Goal: Transaction & Acquisition: Obtain resource

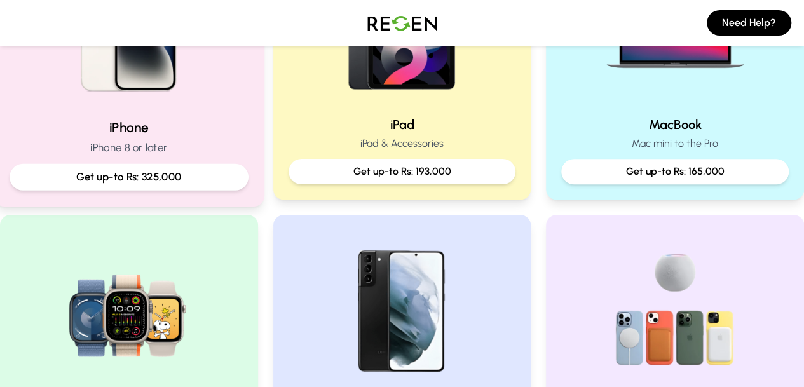
scroll to position [387, 0]
click at [138, 131] on h2 "iPhone" at bounding box center [129, 128] width 239 height 18
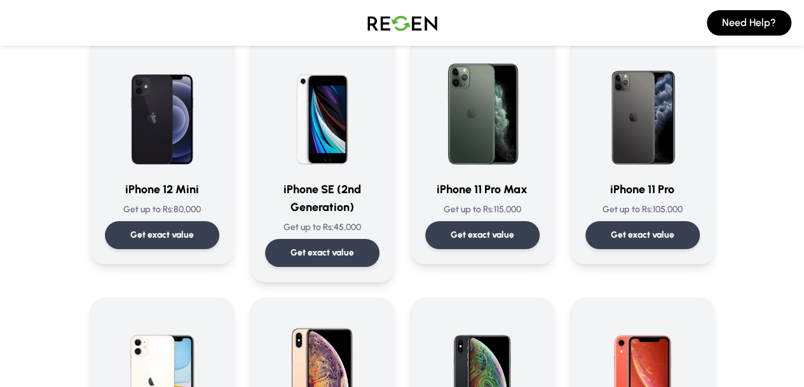
scroll to position [1190, 0]
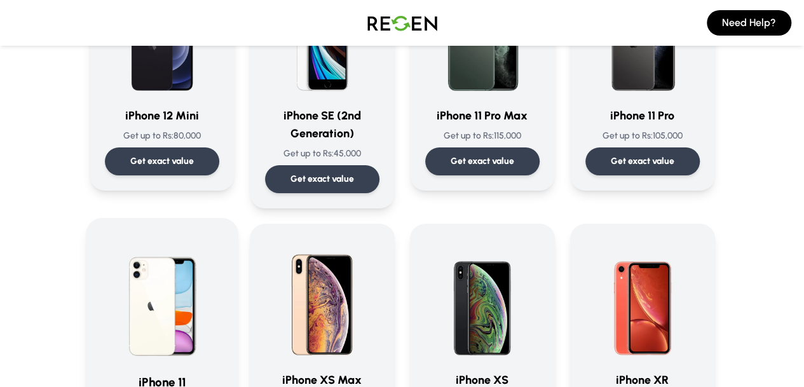
click at [102, 373] on h3 "iPhone 11" at bounding box center [162, 382] width 120 height 18
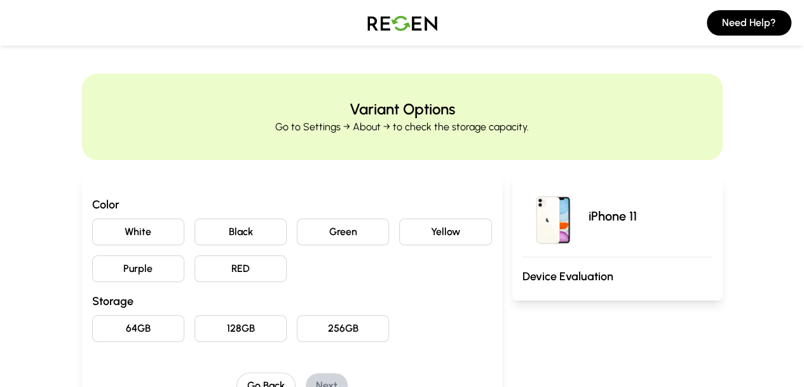
click at [195, 235] on button "Black" at bounding box center [241, 232] width 92 height 27
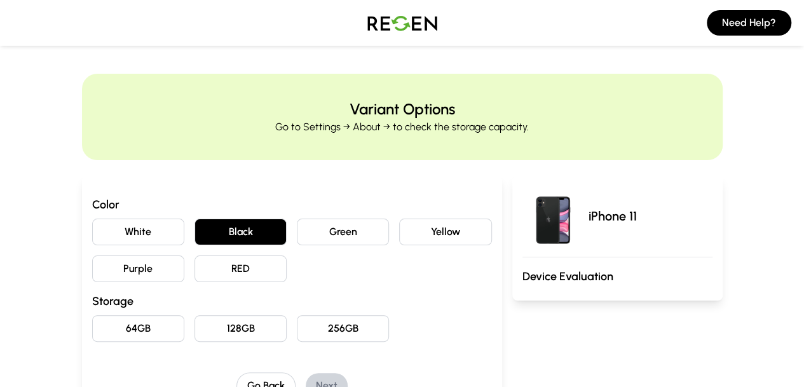
scroll to position [67, 0]
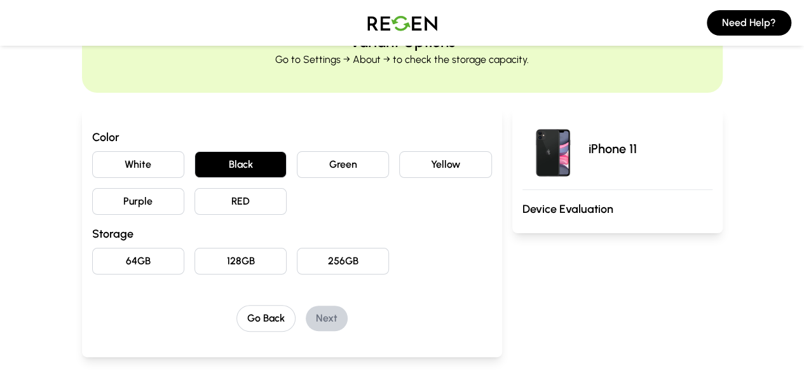
click at [94, 266] on button "64GB" at bounding box center [138, 261] width 92 height 27
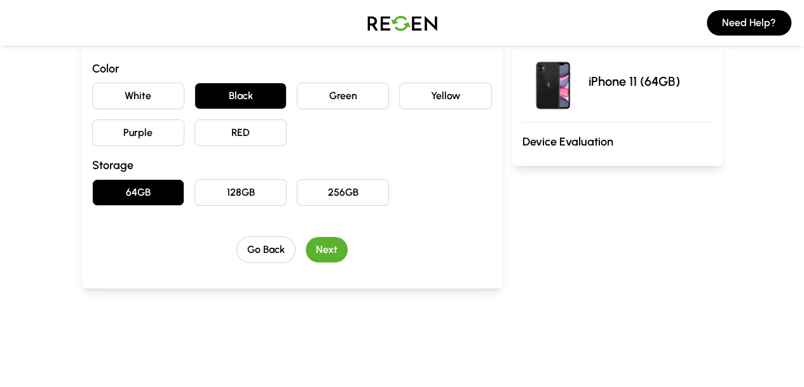
scroll to position [145, 0]
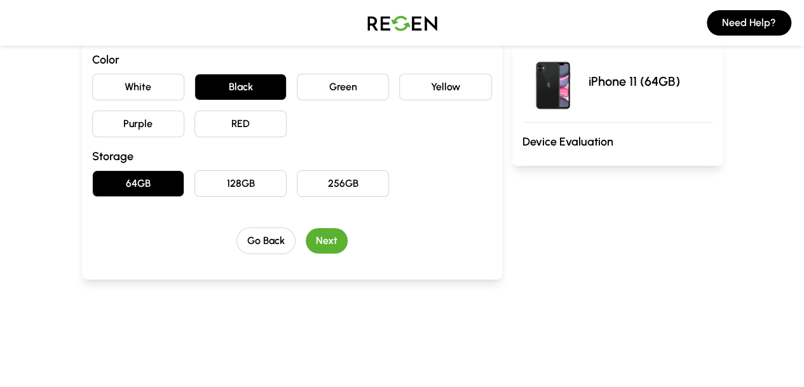
click at [306, 231] on button "Next" at bounding box center [327, 240] width 42 height 25
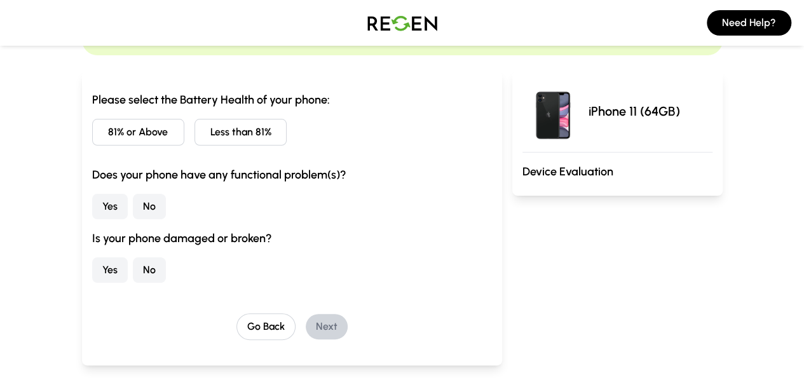
scroll to position [104, 0]
click at [95, 135] on button "81% or Above" at bounding box center [138, 133] width 92 height 27
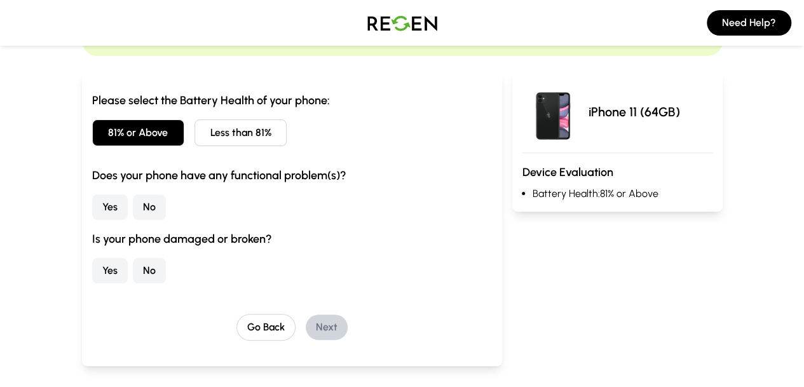
click at [133, 208] on button "No" at bounding box center [149, 207] width 33 height 25
click at [133, 271] on button "No" at bounding box center [149, 270] width 33 height 25
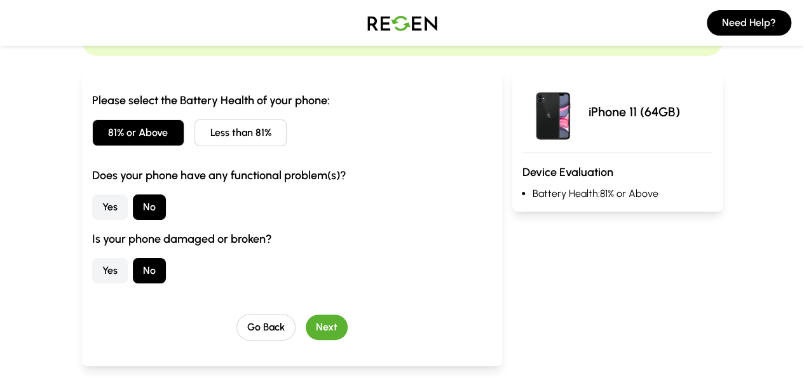
click at [304, 314] on div "Go Back Next" at bounding box center [292, 327] width 400 height 27
click at [307, 333] on button "Next" at bounding box center [327, 327] width 42 height 25
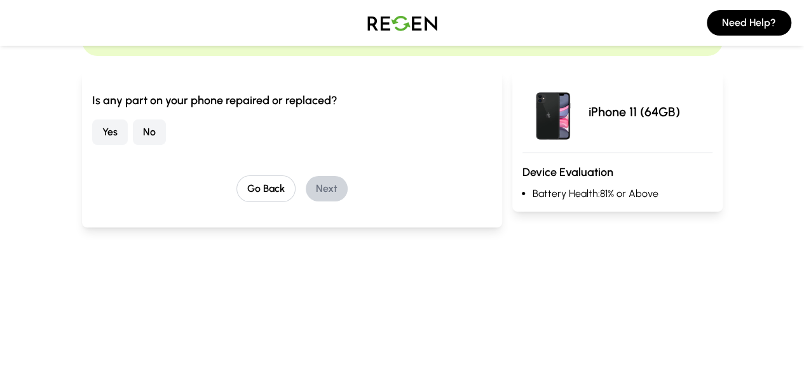
click at [133, 129] on button "No" at bounding box center [149, 132] width 33 height 25
drag, startPoint x: 77, startPoint y: 129, endPoint x: 298, endPoint y: 181, distance: 226.6
click at [298, 181] on div "Is any part on your phone repaired or replaced? Yes No Go Back Next" at bounding box center [292, 147] width 400 height 111
click at [306, 181] on button "Next" at bounding box center [327, 188] width 42 height 25
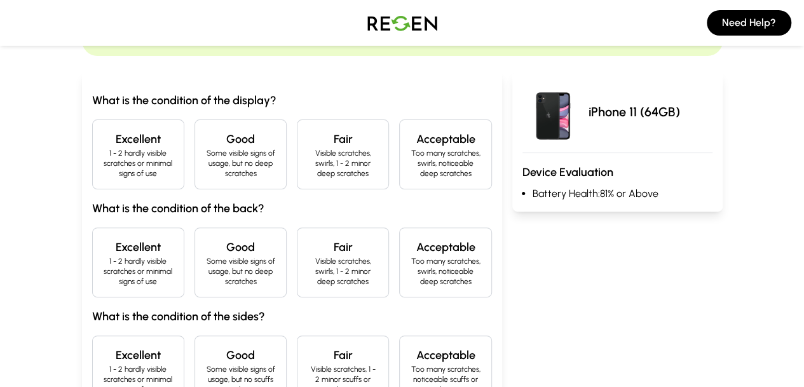
click at [114, 163] on p "1 - 2 hardly visible scratches or minimal signs of use" at bounding box center [138, 163] width 71 height 31
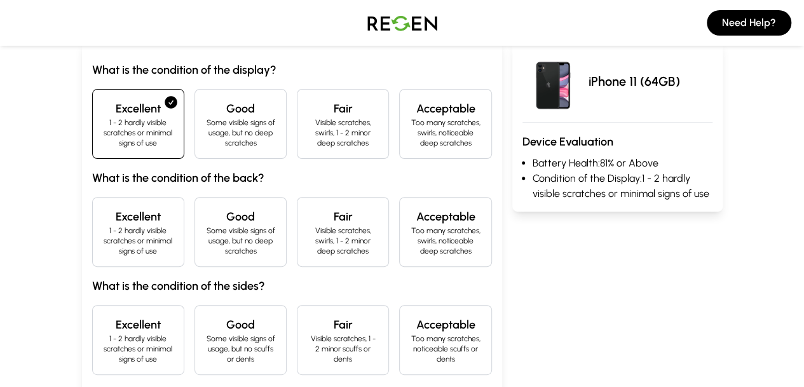
scroll to position [135, 0]
click at [103, 207] on h4 "Excellent" at bounding box center [138, 216] width 71 height 18
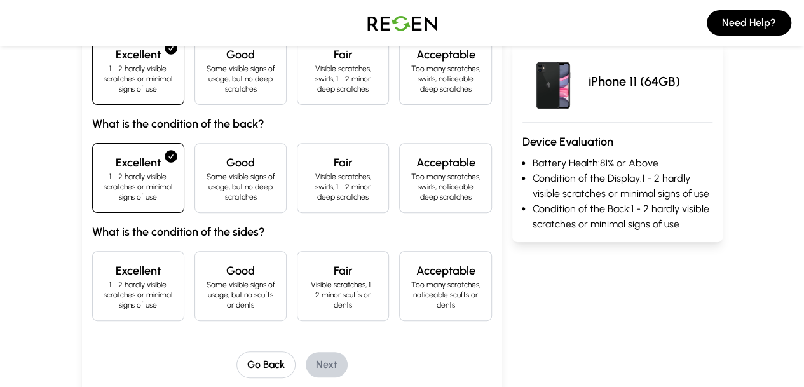
scroll to position [191, 0]
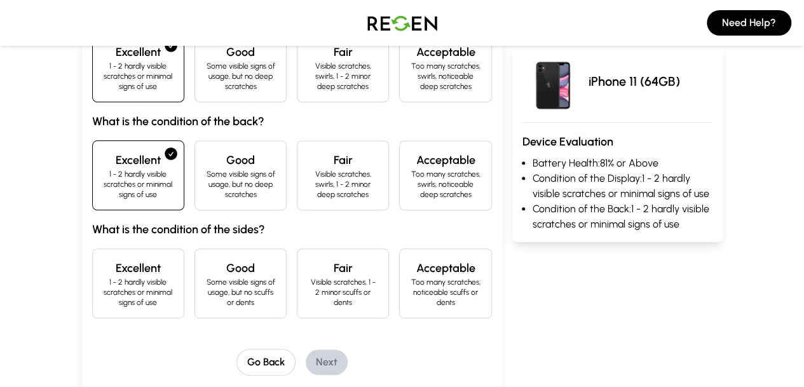
click at [103, 277] on p "1 - 2 hardly visible scratches or minimal signs of use" at bounding box center [138, 292] width 71 height 31
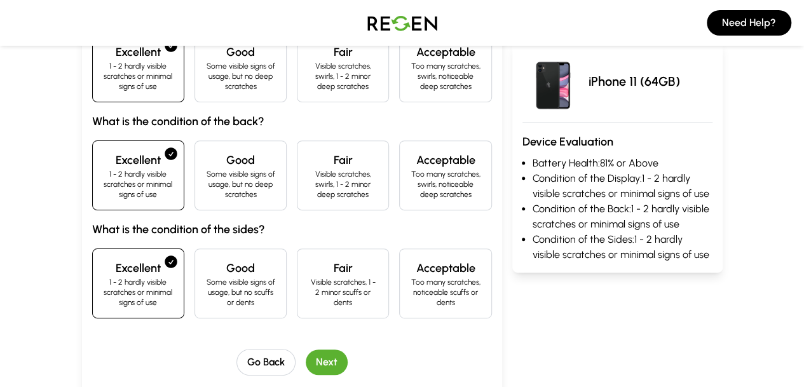
click at [306, 350] on button "Next" at bounding box center [327, 362] width 42 height 25
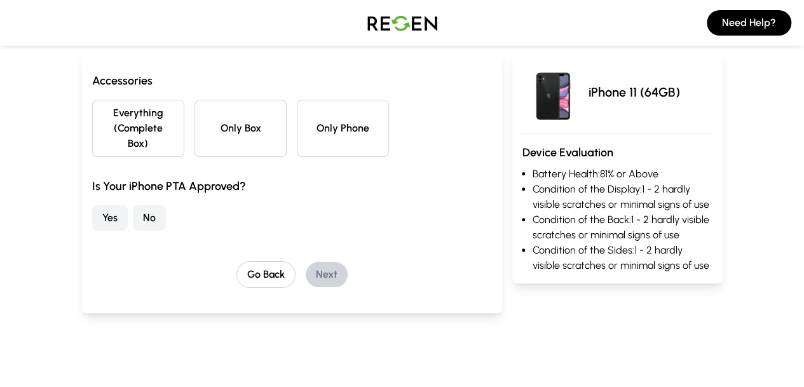
scroll to position [122, 0]
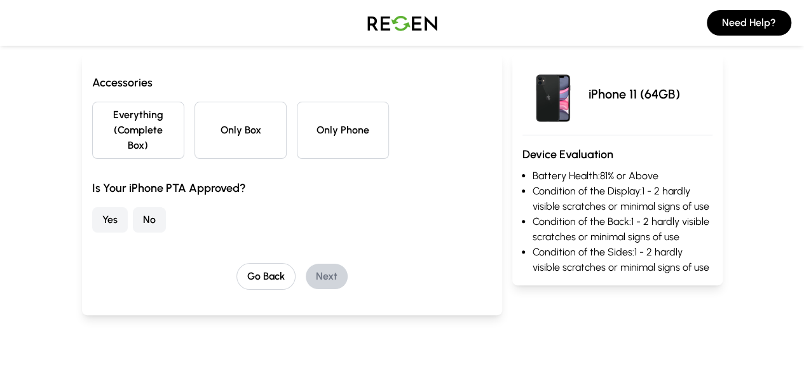
click at [297, 134] on button "Only Phone" at bounding box center [343, 130] width 92 height 57
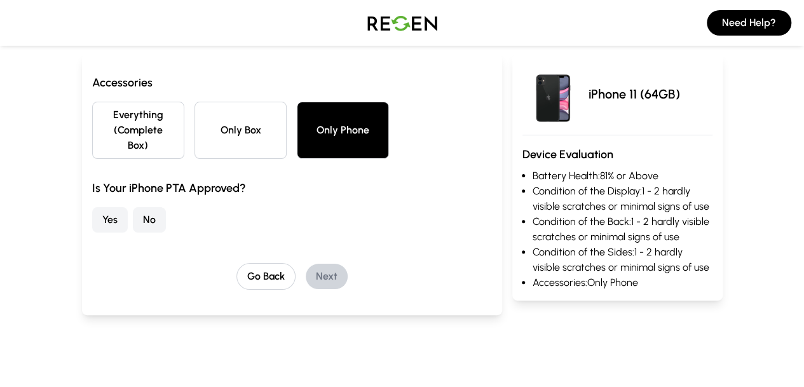
click at [133, 207] on button "No" at bounding box center [149, 219] width 33 height 25
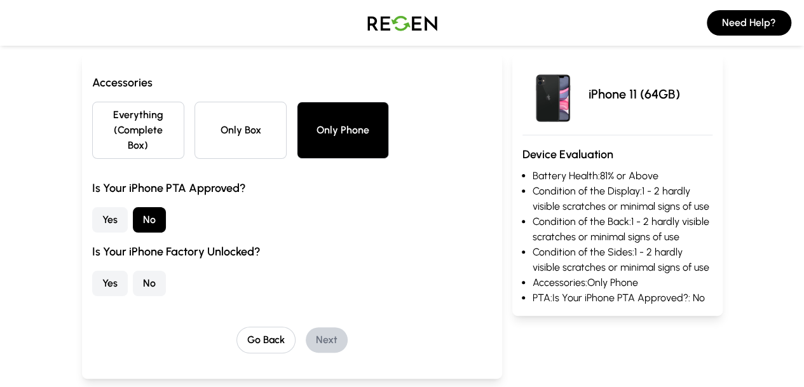
click at [133, 271] on button "No" at bounding box center [149, 283] width 33 height 25
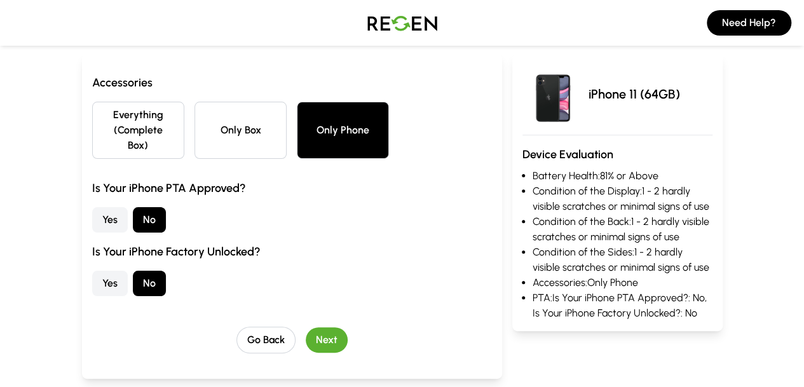
click at [306, 327] on button "Next" at bounding box center [327, 339] width 42 height 25
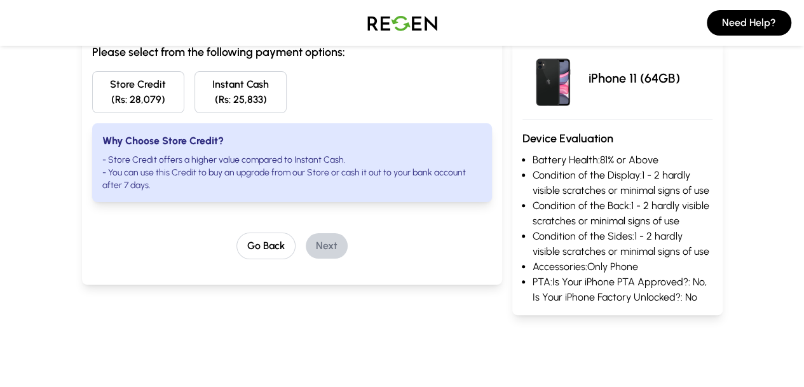
scroll to position [153, 0]
click at [237, 232] on button "Go Back" at bounding box center [266, 245] width 59 height 27
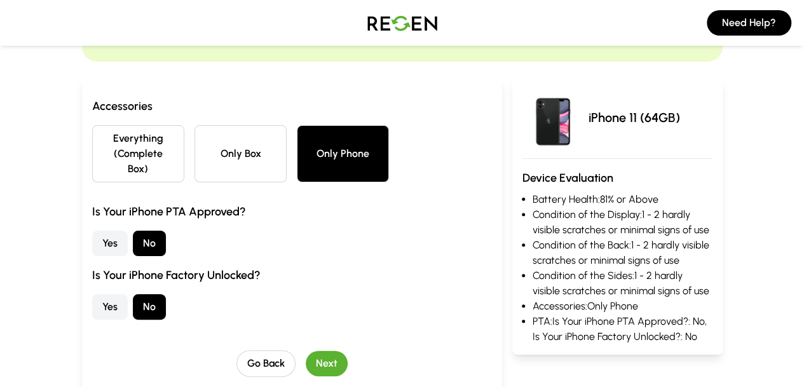
scroll to position [106, 0]
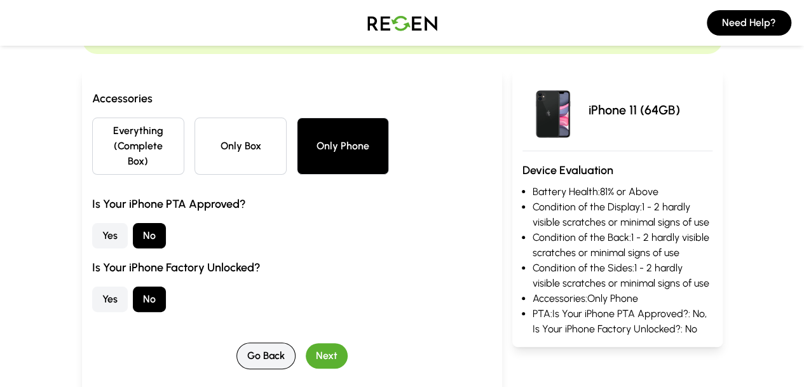
click at [237, 343] on button "Go Back" at bounding box center [266, 356] width 59 height 27
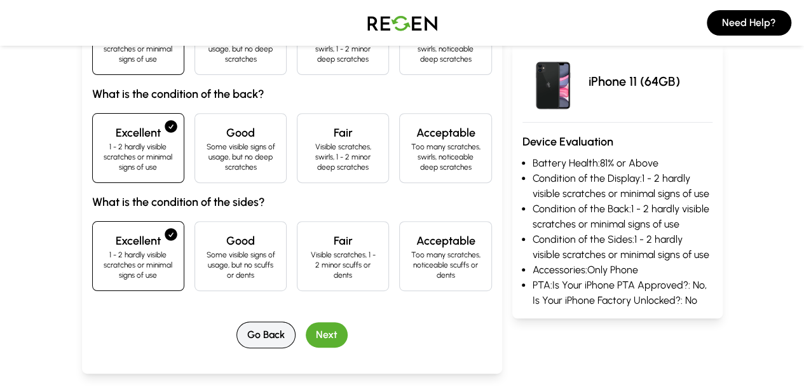
scroll to position [233, 0]
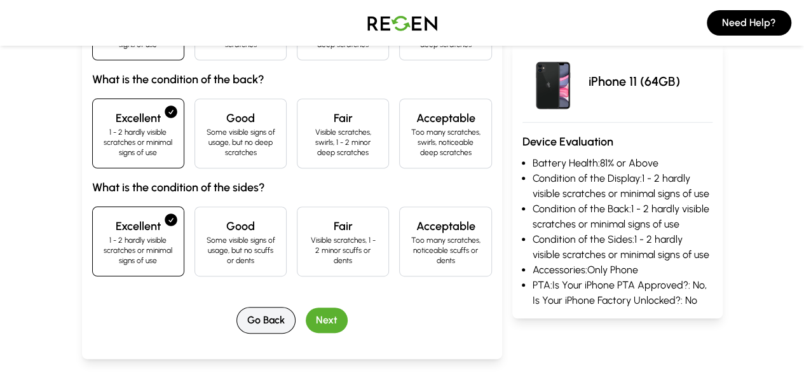
click at [247, 307] on button "Go Back" at bounding box center [266, 320] width 59 height 27
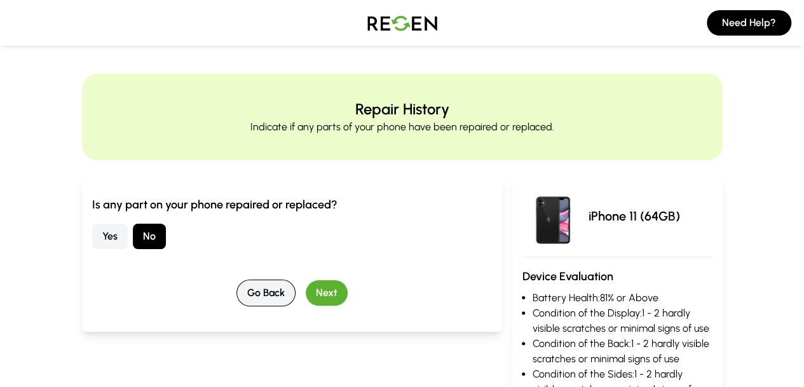
click at [247, 286] on button "Go Back" at bounding box center [266, 293] width 59 height 27
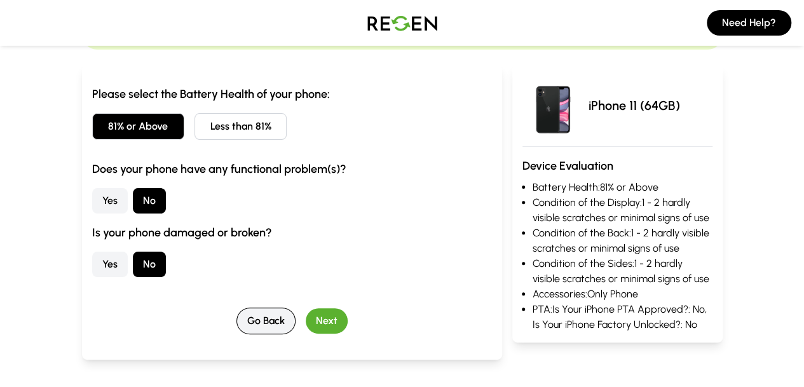
scroll to position [111, 0]
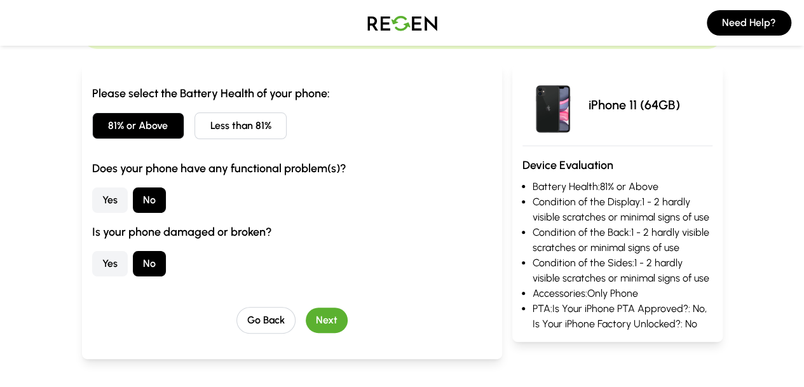
click at [92, 258] on button "Yes" at bounding box center [110, 263] width 36 height 25
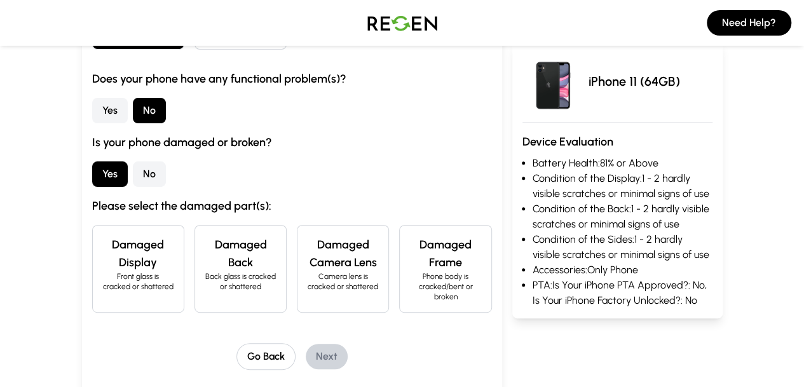
scroll to position [193, 0]
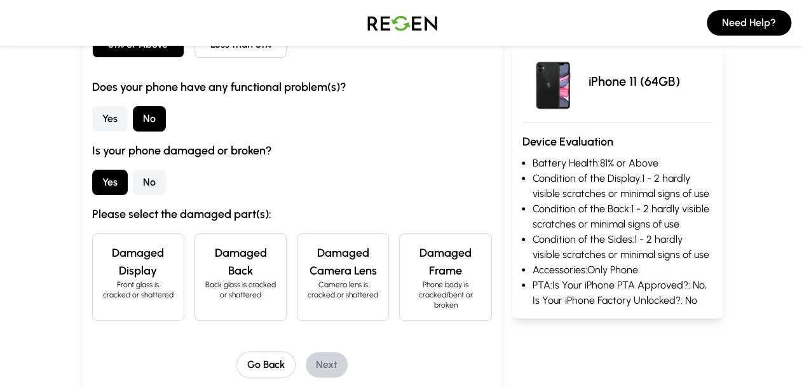
click at [133, 180] on button "No" at bounding box center [149, 182] width 33 height 25
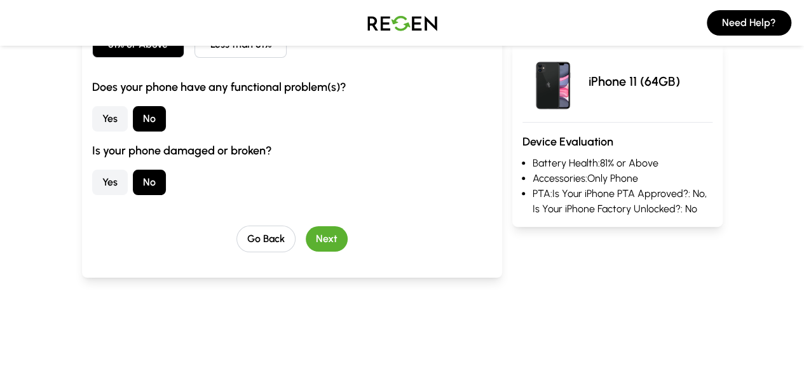
click at [92, 121] on button "Yes" at bounding box center [110, 118] width 36 height 25
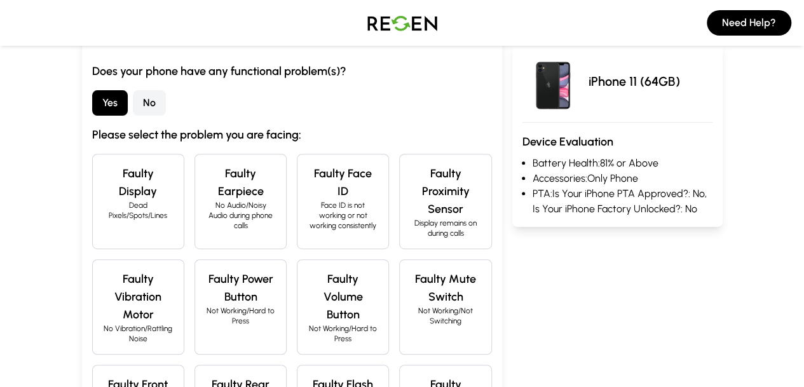
scroll to position [198, 0]
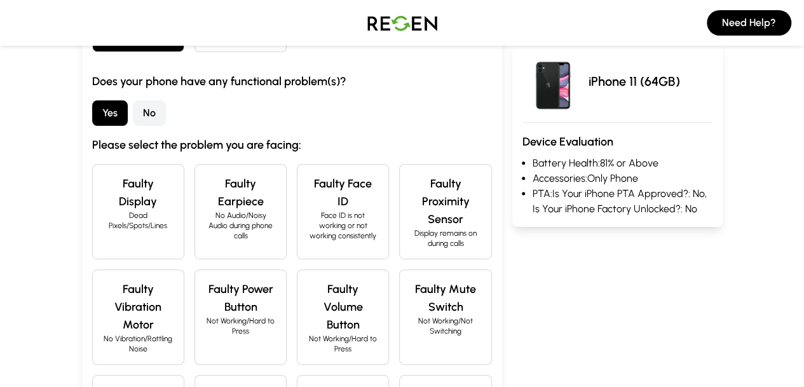
click at [133, 115] on button "No" at bounding box center [149, 112] width 33 height 25
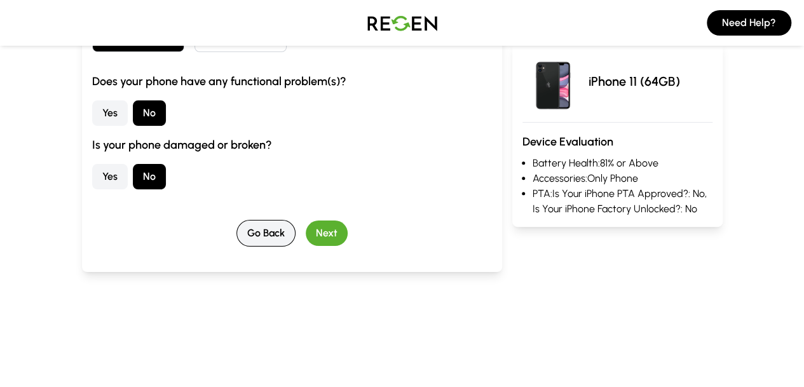
click at [237, 228] on button "Go Back" at bounding box center [266, 233] width 59 height 27
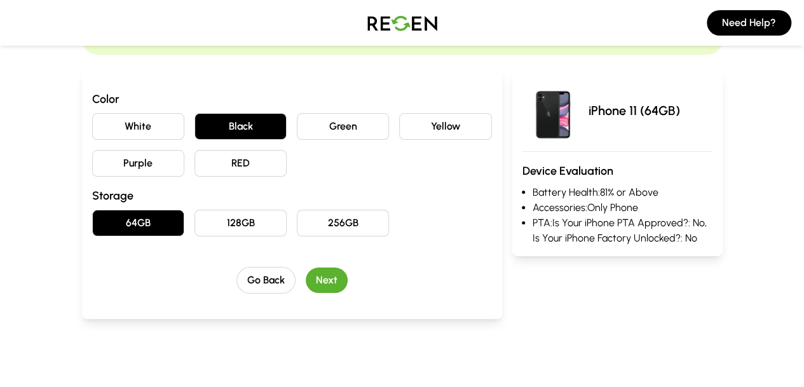
scroll to position [101, 0]
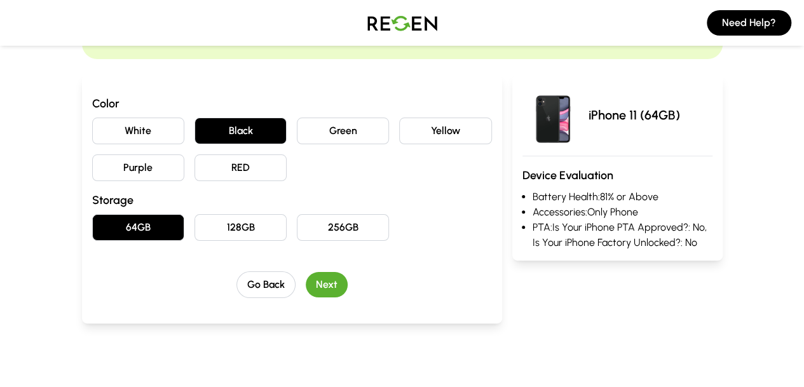
click at [306, 279] on button "Next" at bounding box center [327, 284] width 42 height 25
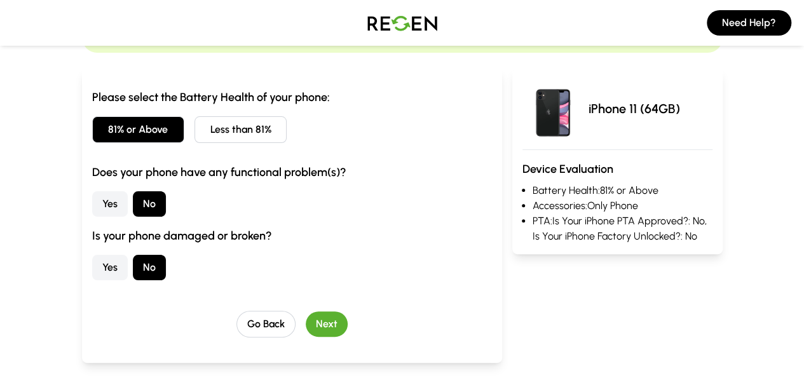
scroll to position [108, 0]
click at [307, 324] on button "Next" at bounding box center [327, 323] width 42 height 25
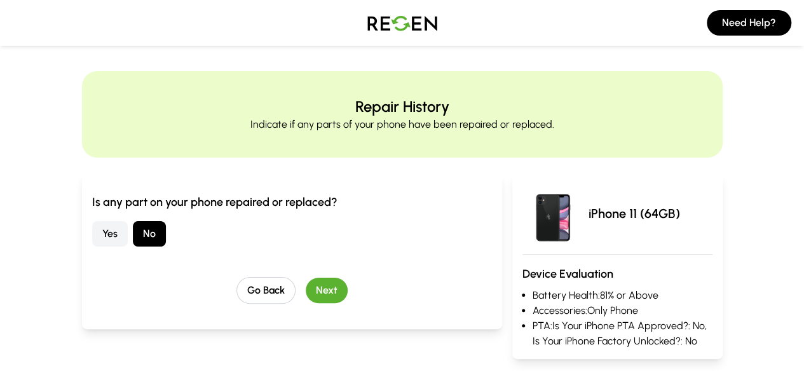
scroll to position [0, 0]
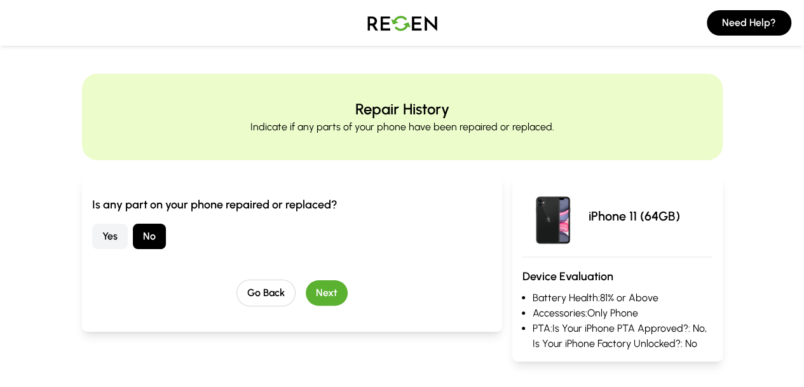
click at [92, 240] on button "Yes" at bounding box center [110, 236] width 36 height 25
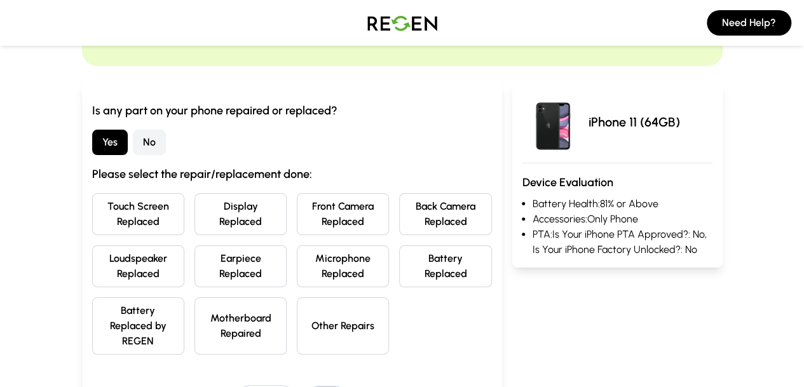
scroll to position [89, 0]
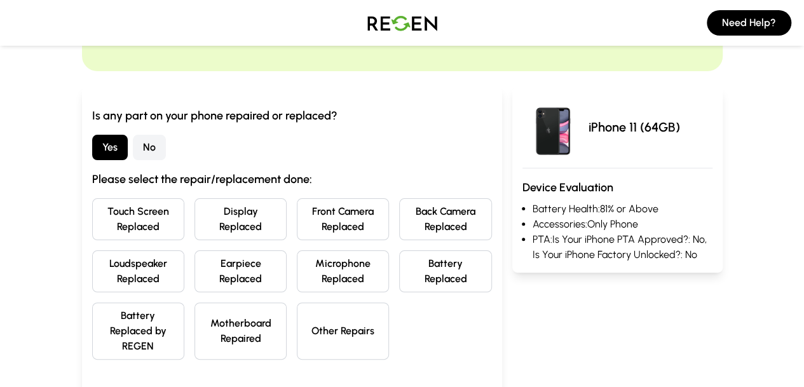
click at [133, 148] on button "No" at bounding box center [149, 147] width 33 height 25
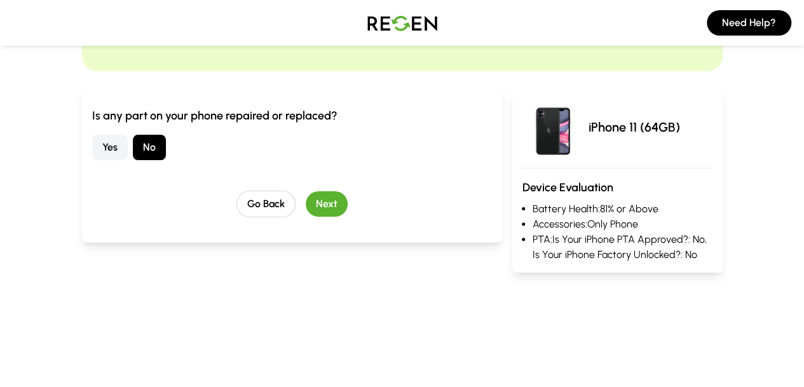
scroll to position [112, 0]
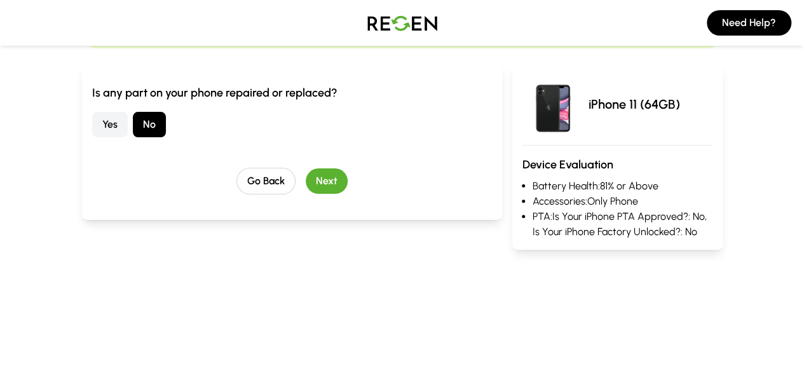
click at [311, 183] on button "Next" at bounding box center [327, 181] width 42 height 25
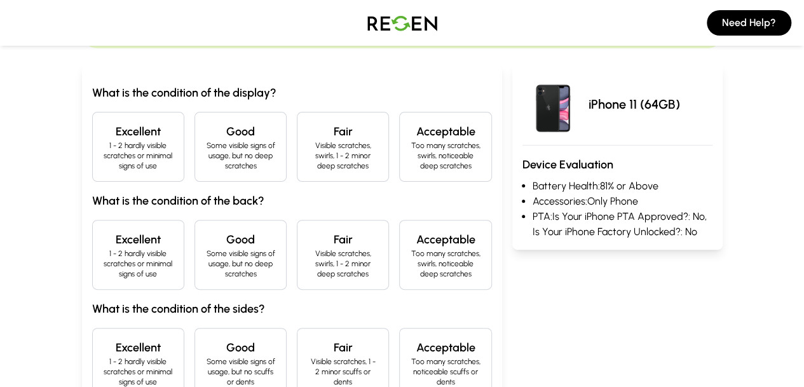
click at [103, 144] on p "1 - 2 hardly visible scratches or minimal signs of use" at bounding box center [138, 156] width 71 height 31
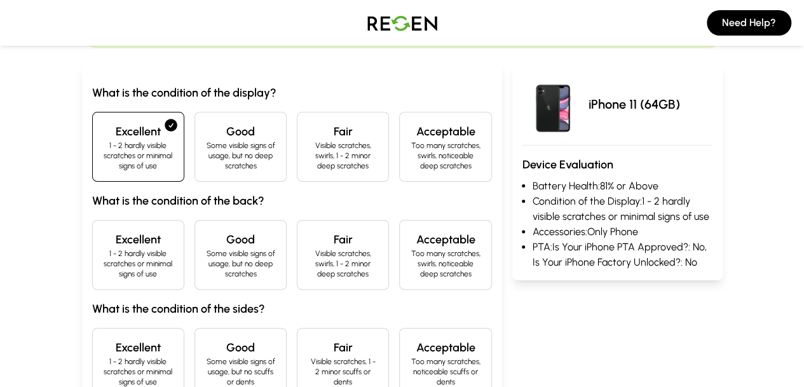
click at [103, 256] on p "1 - 2 hardly visible scratches or minimal signs of use" at bounding box center [138, 264] width 71 height 31
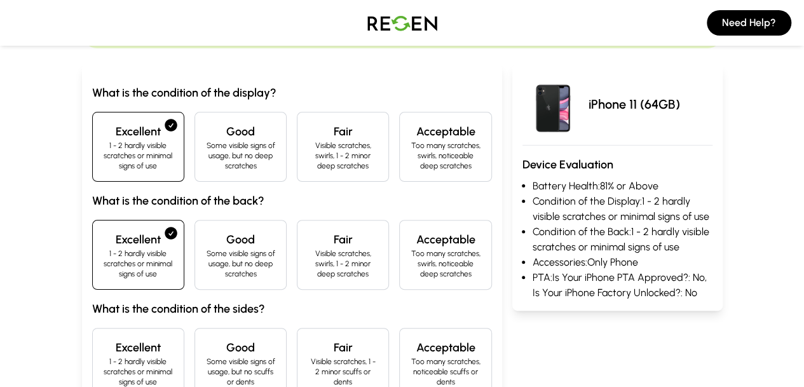
click at [103, 339] on h4 "Excellent" at bounding box center [138, 348] width 71 height 18
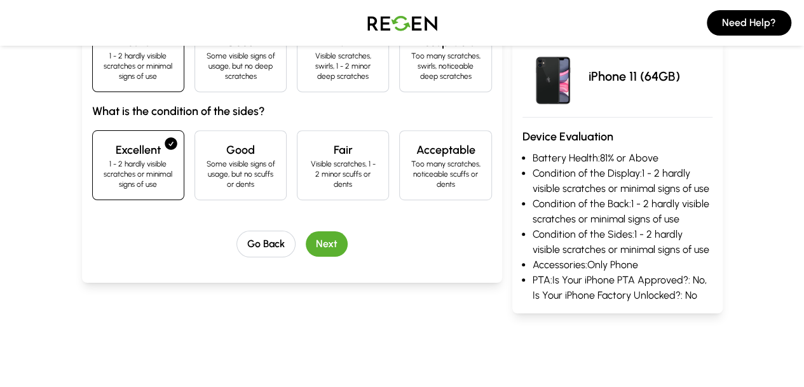
scroll to position [310, 0]
click at [305, 198] on div "What is the condition of the display? Excellent 1 - 2 hardly visible scratches …" at bounding box center [292, 71] width 400 height 371
click at [306, 231] on button "Next" at bounding box center [327, 243] width 42 height 25
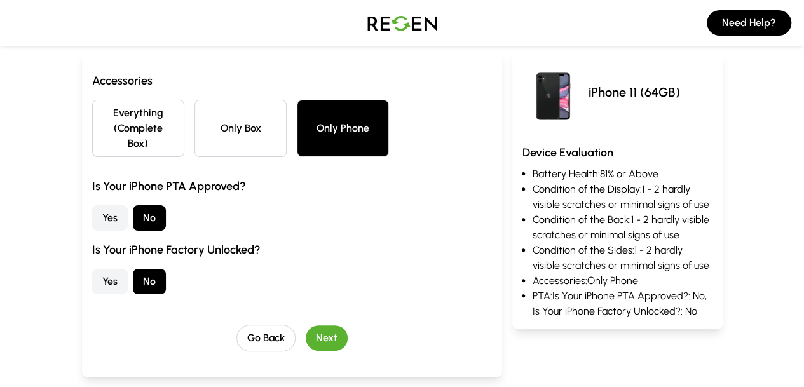
scroll to position [125, 0]
click at [306, 325] on button "Next" at bounding box center [327, 337] width 42 height 25
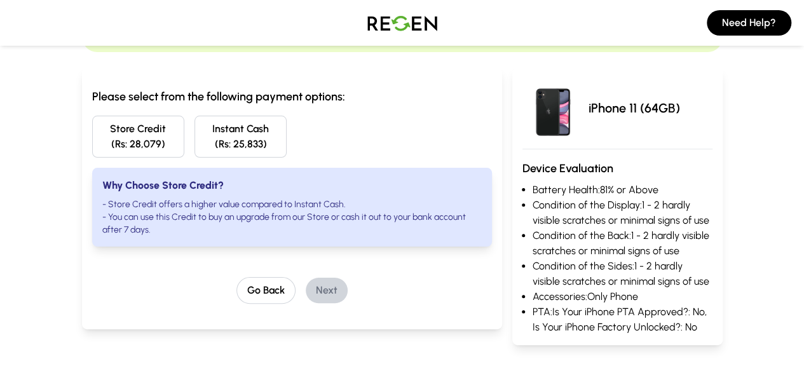
scroll to position [99, 0]
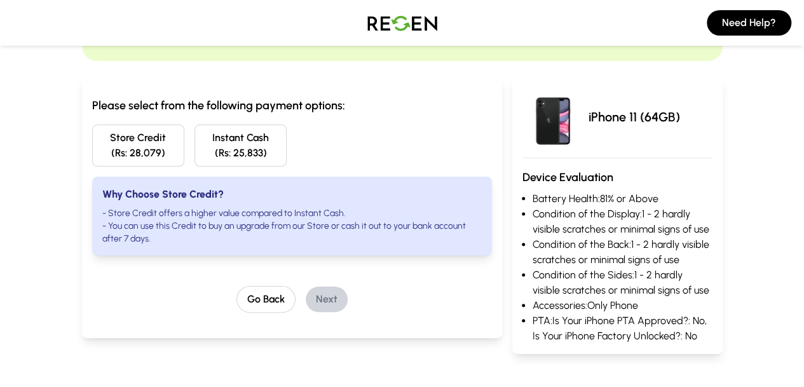
drag, startPoint x: 95, startPoint y: 144, endPoint x: 75, endPoint y: 142, distance: 19.8
click at [92, 142] on button "Store Credit (Rs: 28,079)" at bounding box center [138, 146] width 92 height 42
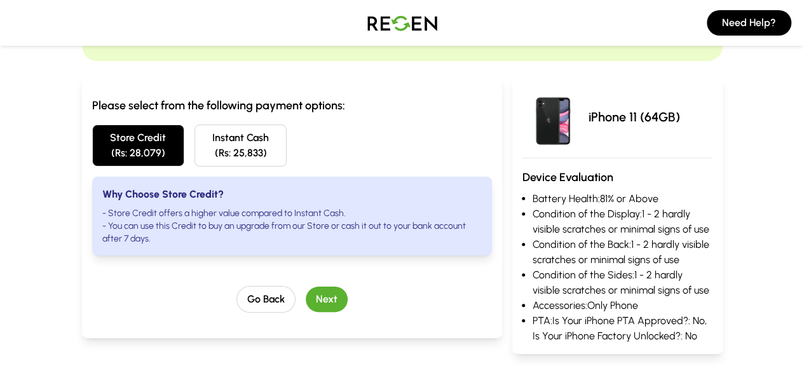
click at [92, 142] on button "Store Credit (Rs: 28,079)" at bounding box center [138, 146] width 92 height 42
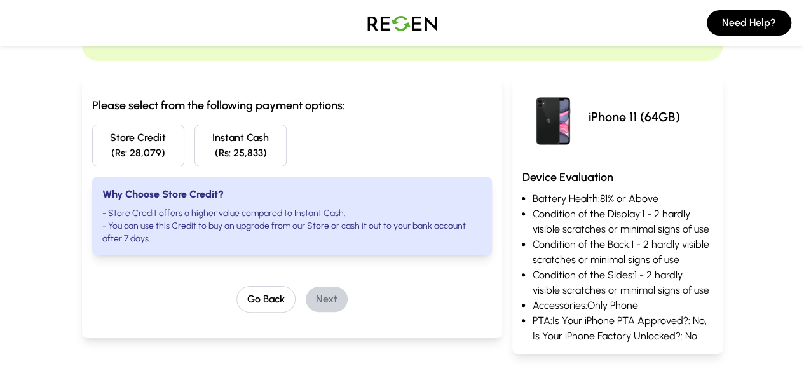
click at [106, 135] on button "Store Credit (Rs: 28,079)" at bounding box center [138, 146] width 92 height 42
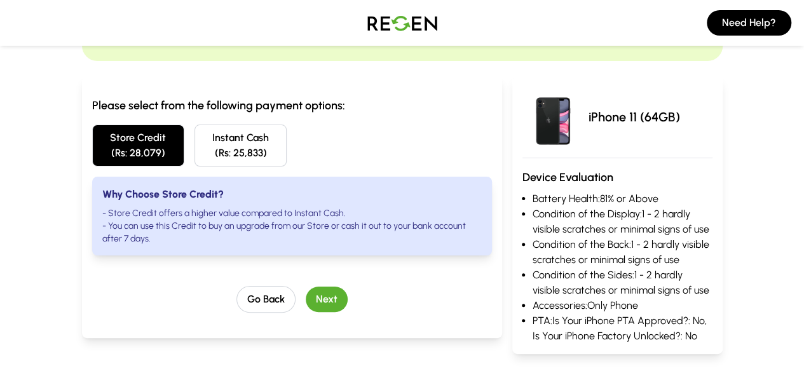
click at [306, 287] on button "Next" at bounding box center [327, 299] width 42 height 25
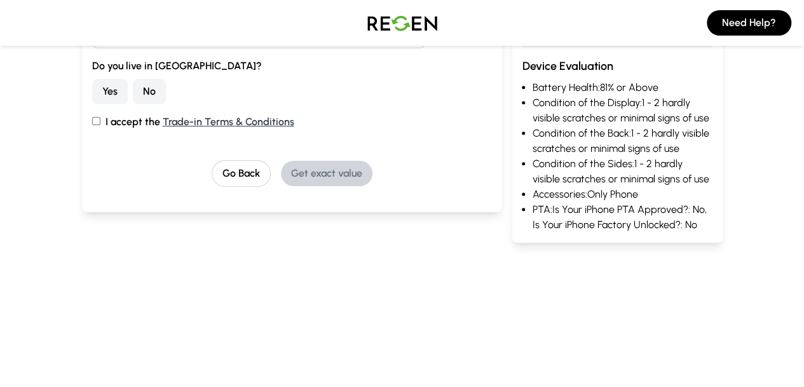
scroll to position [0, 0]
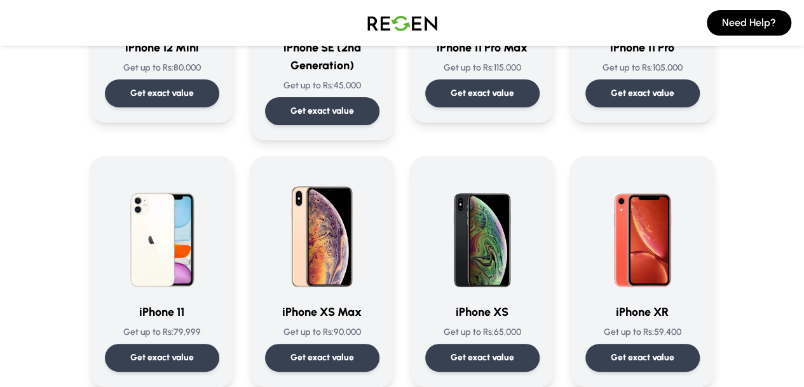
scroll to position [1276, 0]
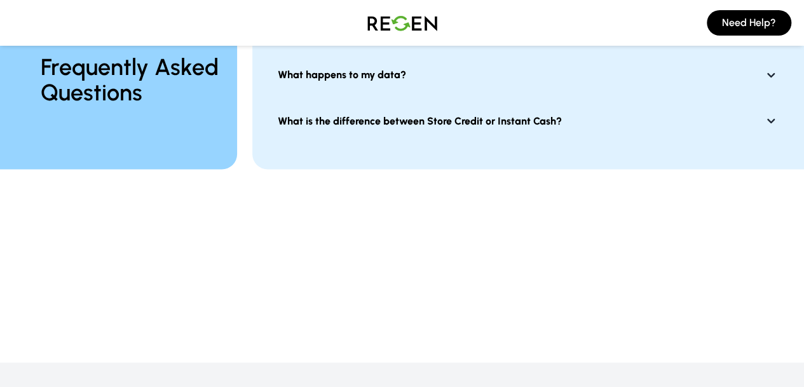
scroll to position [1149, 0]
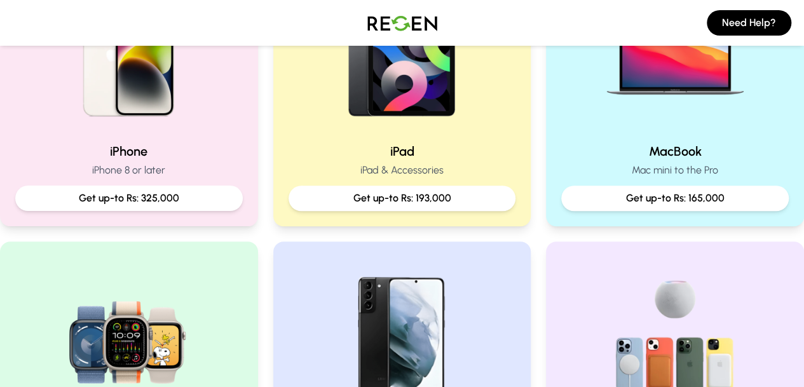
scroll to position [361, 0]
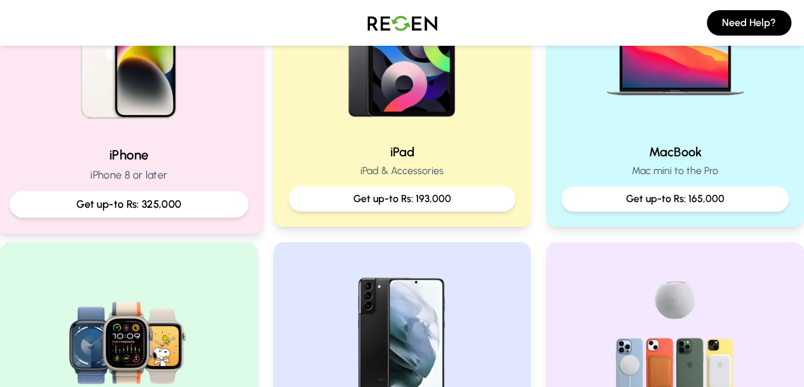
click at [115, 211] on p "Get up-to Rs: 325,000" at bounding box center [128, 204] width 217 height 16
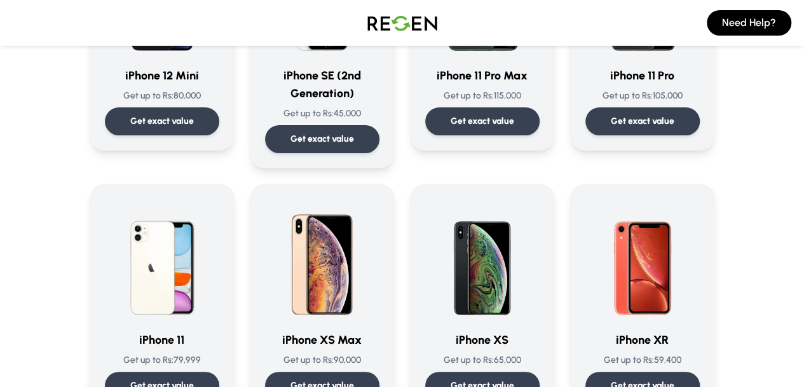
scroll to position [1231, 0]
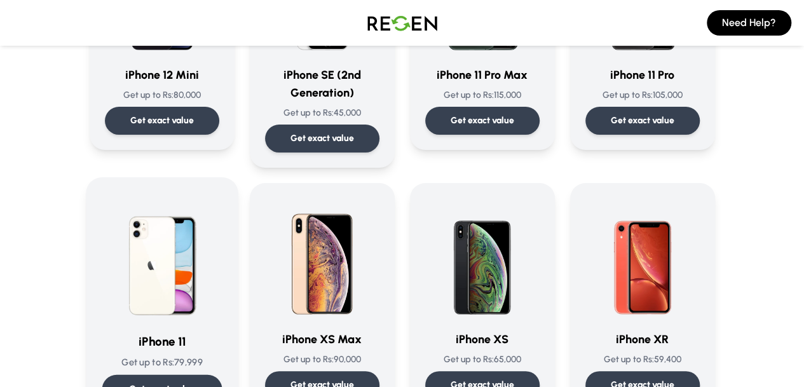
click at [122, 375] on div "Get exact value" at bounding box center [162, 389] width 120 height 29
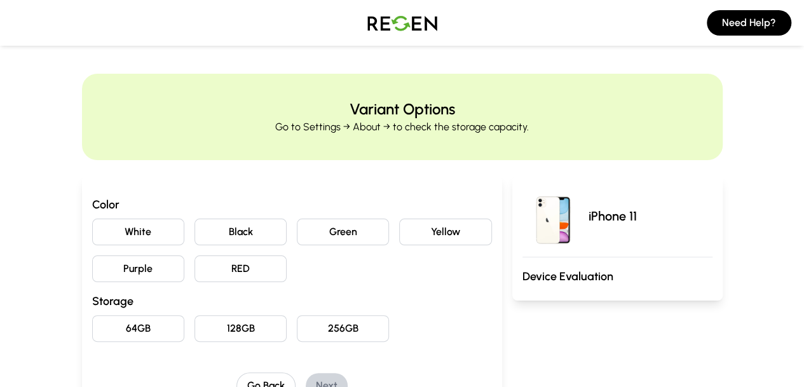
click at [203, 236] on button "Black" at bounding box center [241, 232] width 92 height 27
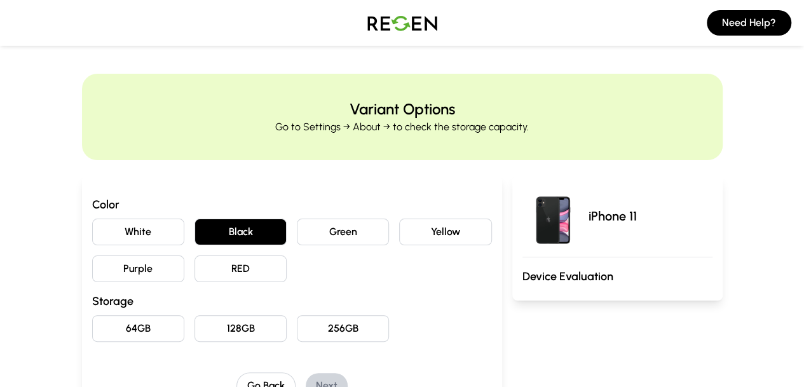
click at [195, 324] on button "128GB" at bounding box center [241, 328] width 92 height 27
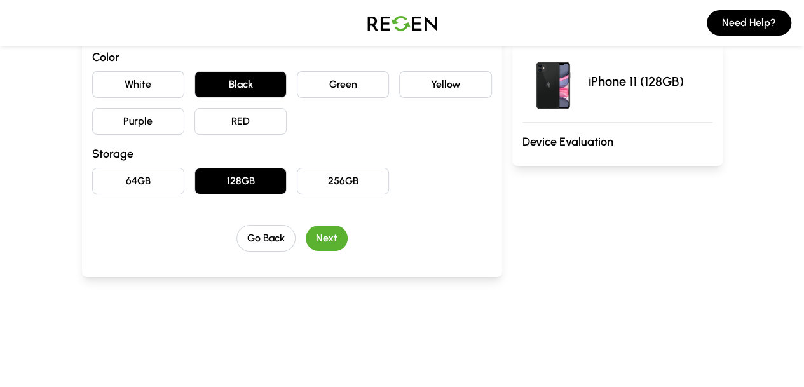
scroll to position [148, 0]
click at [309, 245] on button "Next" at bounding box center [327, 237] width 42 height 25
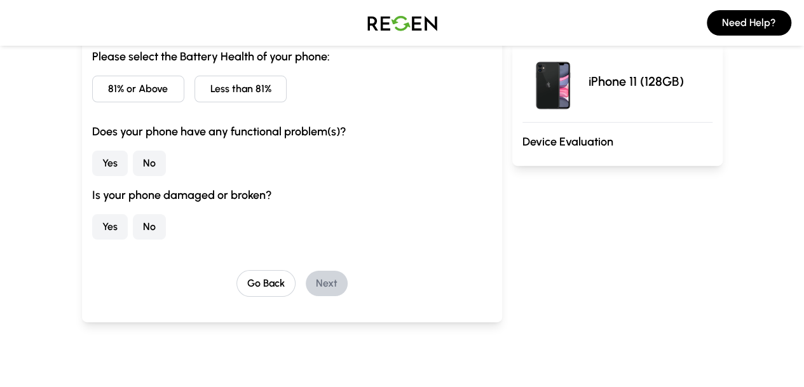
click at [99, 85] on button "81% or Above" at bounding box center [138, 89] width 92 height 27
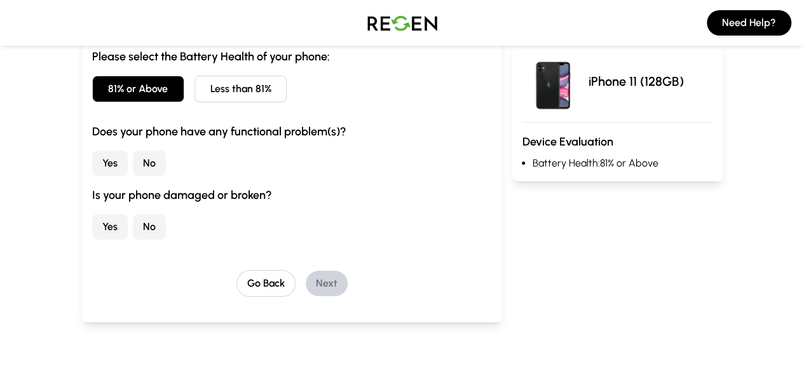
click at [133, 164] on button "No" at bounding box center [149, 163] width 33 height 25
click at [133, 217] on button "No" at bounding box center [149, 226] width 33 height 25
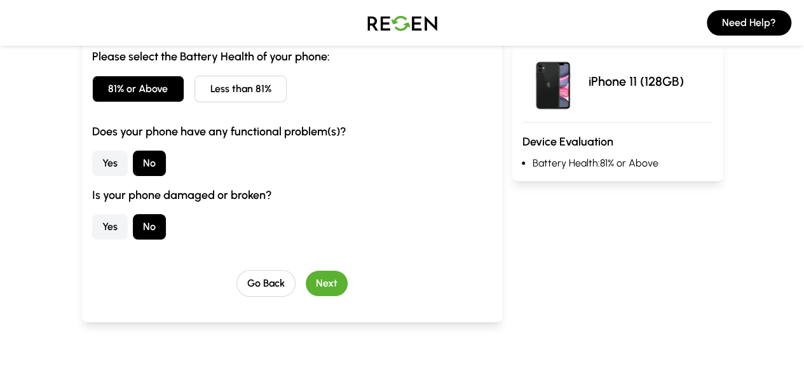
click at [306, 284] on button "Next" at bounding box center [327, 283] width 42 height 25
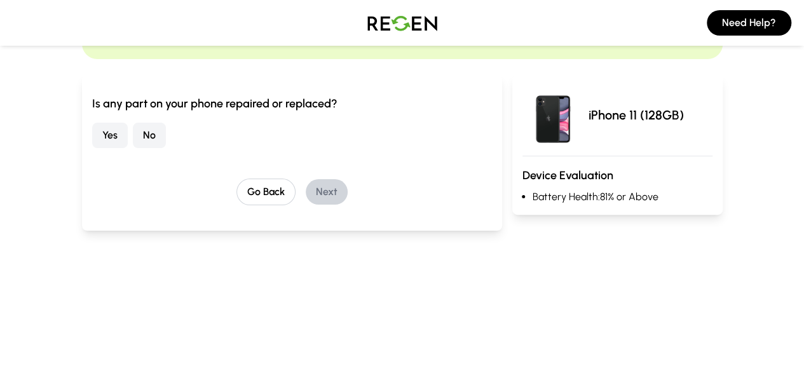
scroll to position [99, 0]
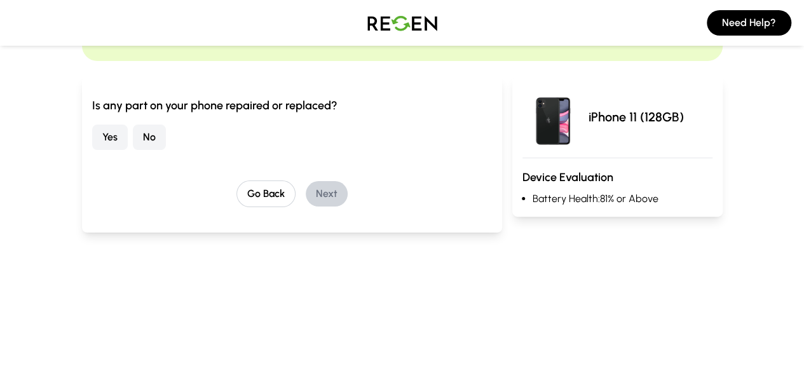
click at [92, 134] on button "Yes" at bounding box center [110, 137] width 36 height 25
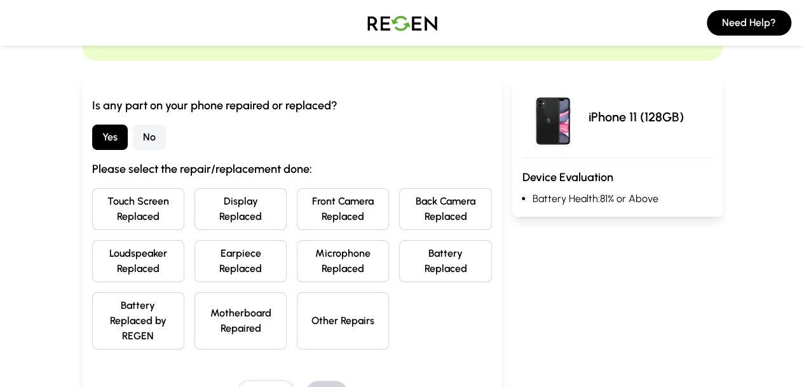
click at [442, 272] on button "Battery Replaced" at bounding box center [445, 261] width 92 height 42
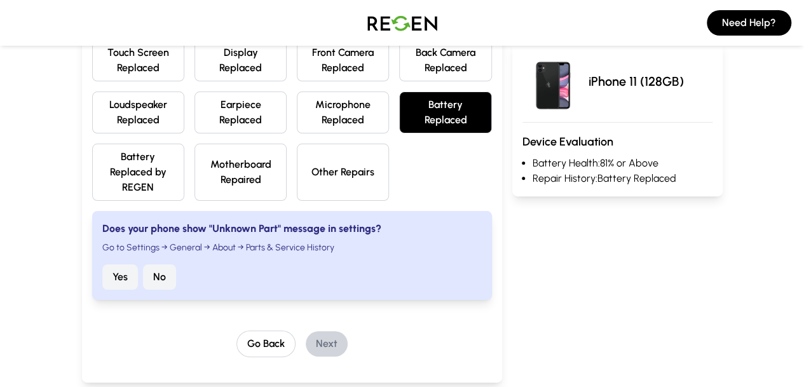
scroll to position [251, 0]
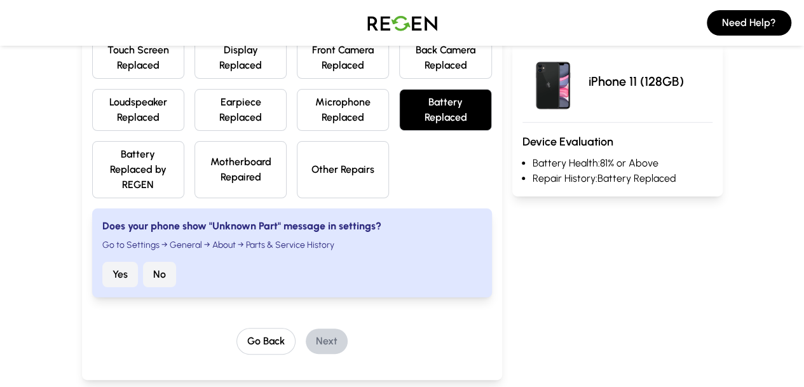
click at [143, 262] on button "No" at bounding box center [159, 274] width 33 height 25
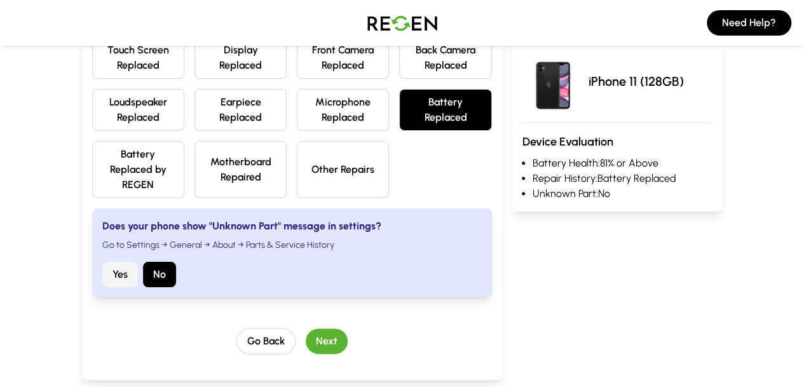
click at [308, 329] on button "Next" at bounding box center [327, 341] width 42 height 25
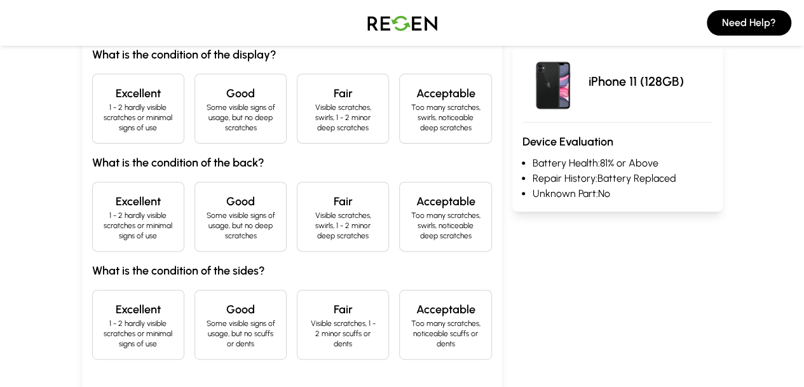
scroll to position [143, 0]
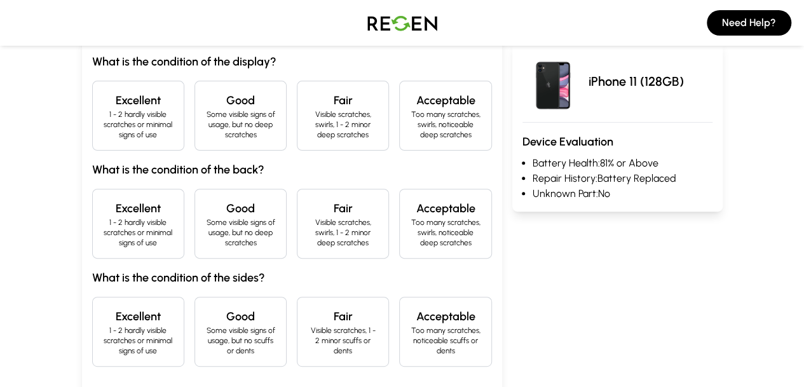
click at [445, 100] on h4 "Acceptable" at bounding box center [445, 101] width 71 height 18
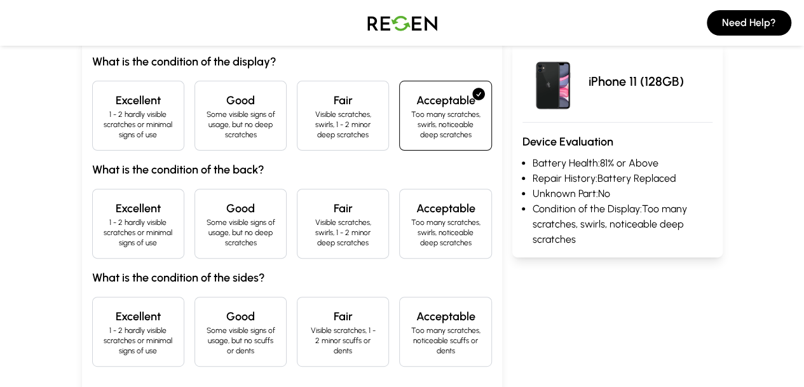
click at [103, 217] on p "1 - 2 hardly visible scratches or minimal signs of use" at bounding box center [138, 232] width 71 height 31
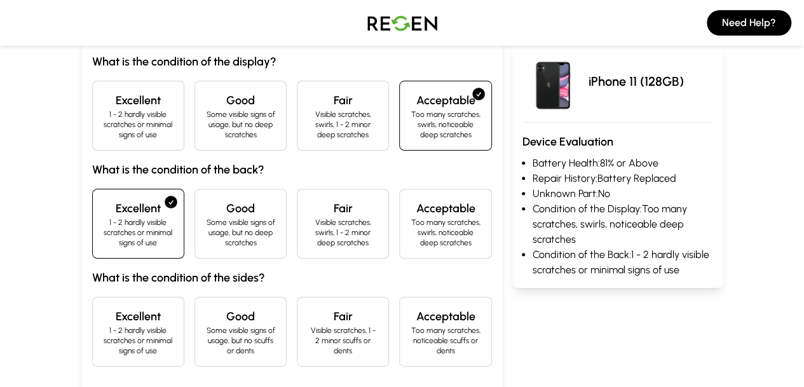
click at [103, 308] on h4 "Excellent" at bounding box center [138, 317] width 71 height 18
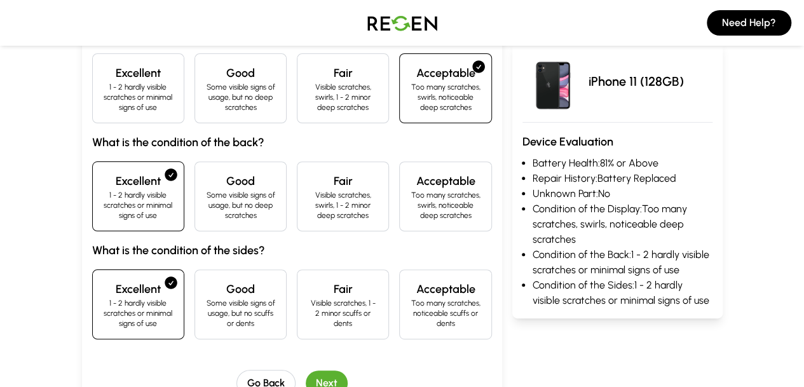
scroll to position [172, 0]
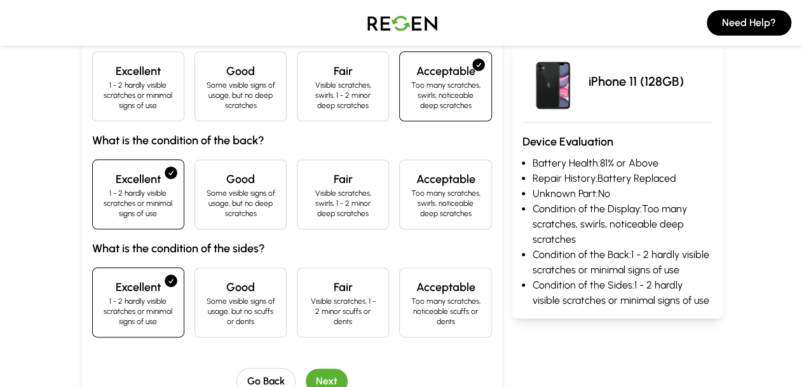
click at [306, 369] on button "Next" at bounding box center [327, 381] width 42 height 25
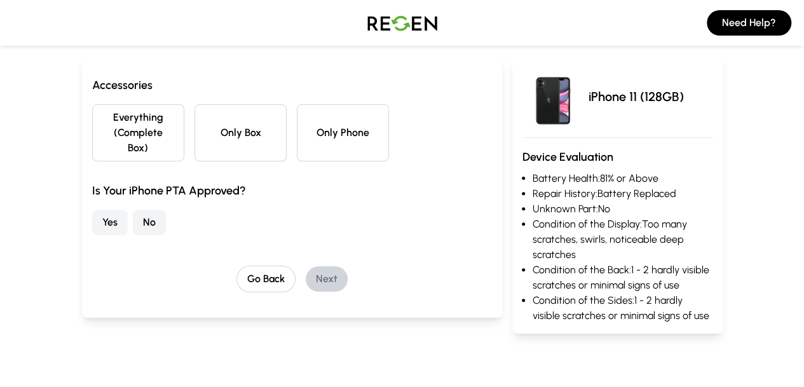
scroll to position [101, 0]
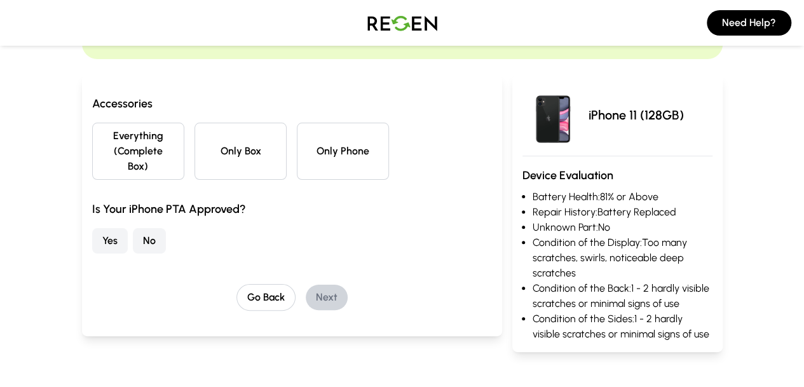
click at [195, 149] on button "Only Box" at bounding box center [241, 151] width 92 height 57
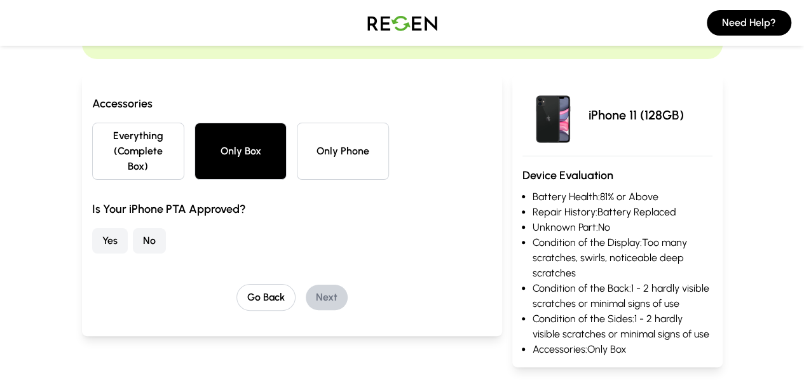
click at [133, 228] on button "No" at bounding box center [149, 240] width 33 height 25
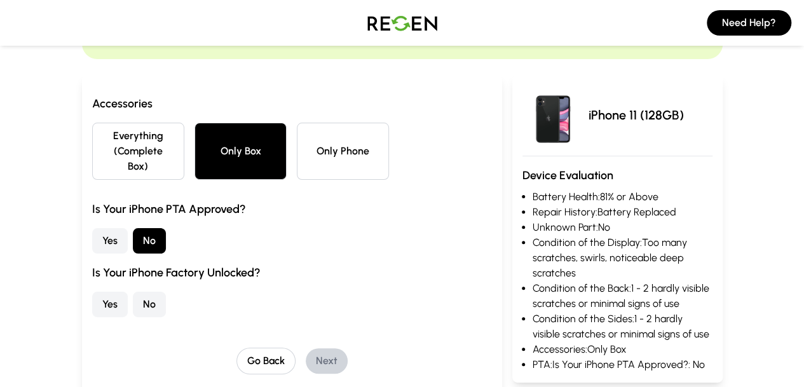
click at [92, 292] on button "Yes" at bounding box center [110, 304] width 36 height 25
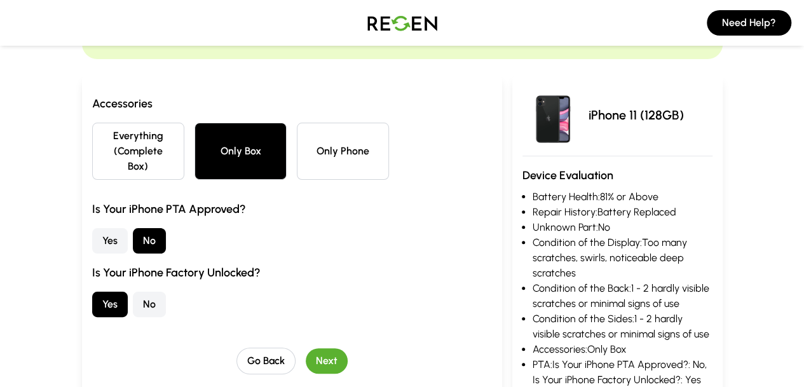
click at [306, 348] on button "Next" at bounding box center [327, 360] width 42 height 25
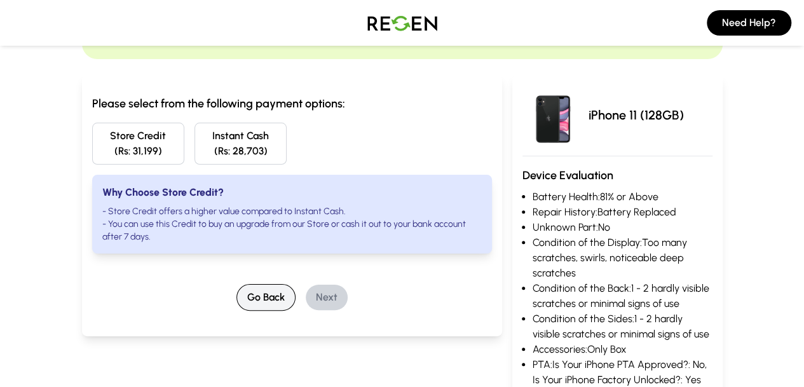
click at [240, 284] on button "Go Back" at bounding box center [266, 297] width 59 height 27
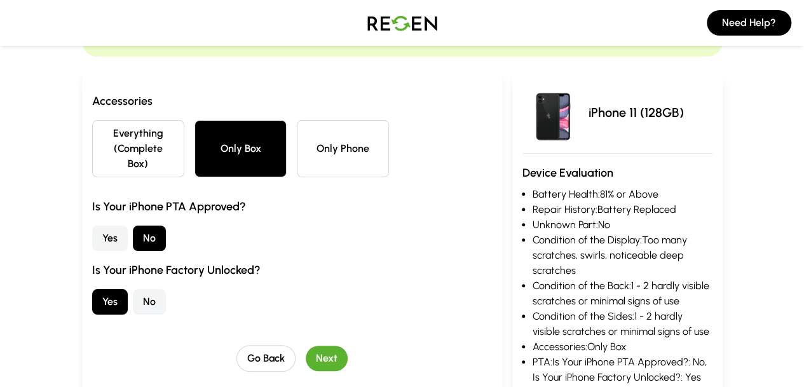
scroll to position [108, 0]
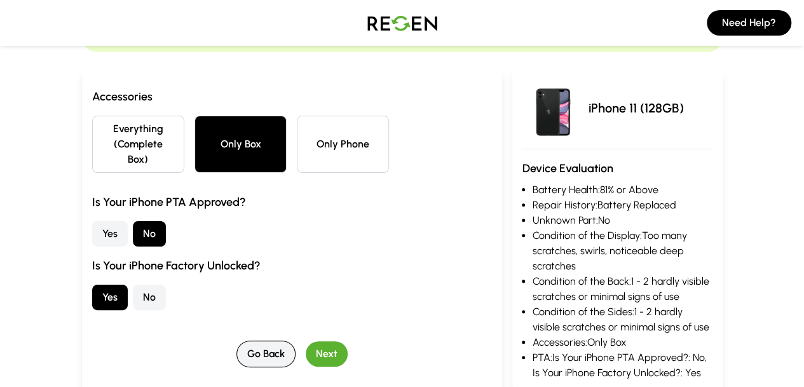
click at [247, 341] on button "Go Back" at bounding box center [266, 354] width 59 height 27
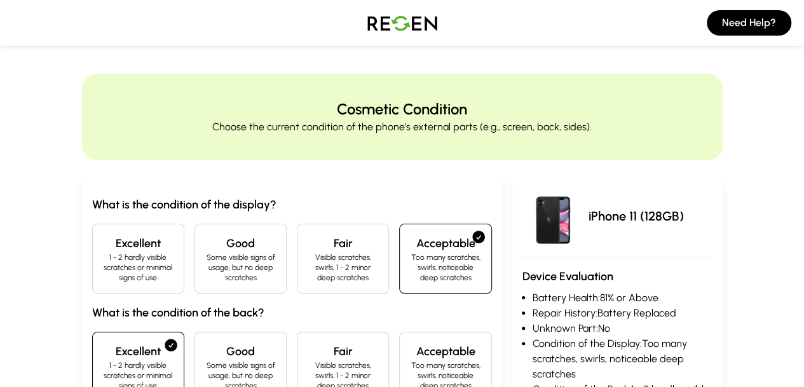
scroll to position [0, 0]
click at [334, 236] on h4 "Fair" at bounding box center [343, 244] width 71 height 18
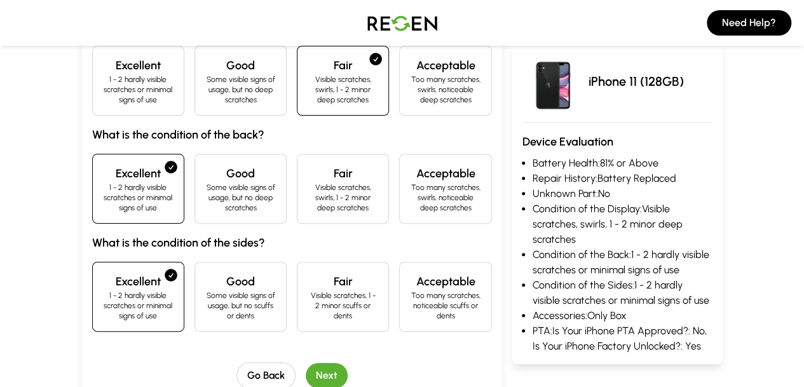
scroll to position [186, 0]
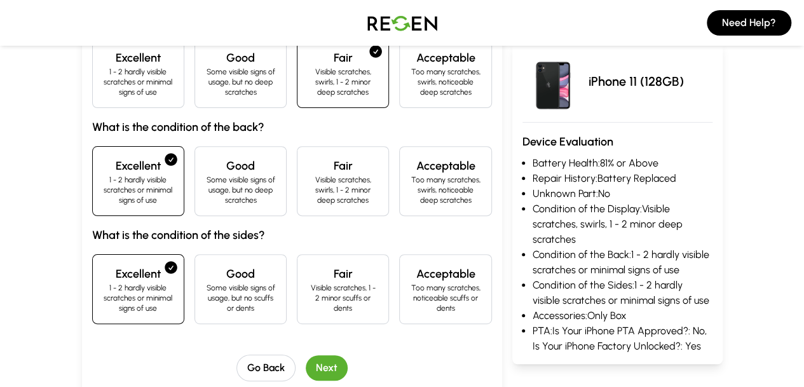
click at [308, 355] on button "Next" at bounding box center [327, 367] width 42 height 25
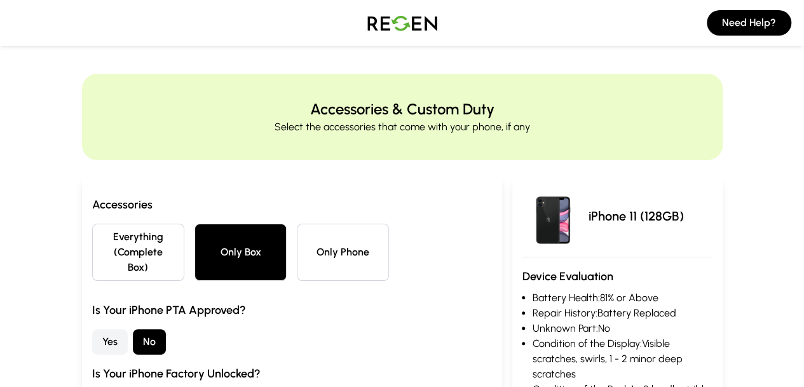
scroll to position [114, 0]
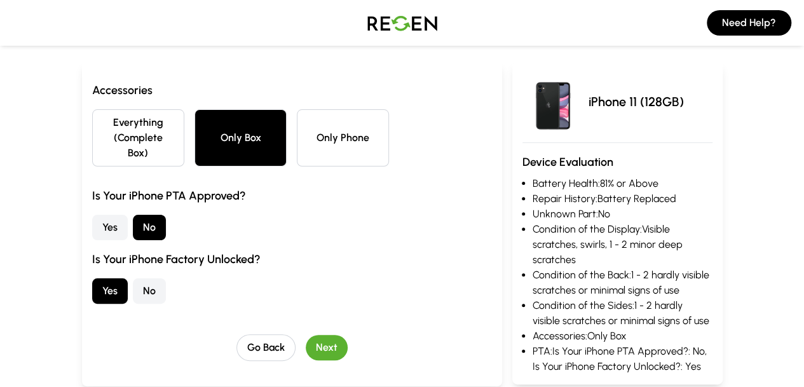
click at [308, 335] on button "Next" at bounding box center [327, 347] width 42 height 25
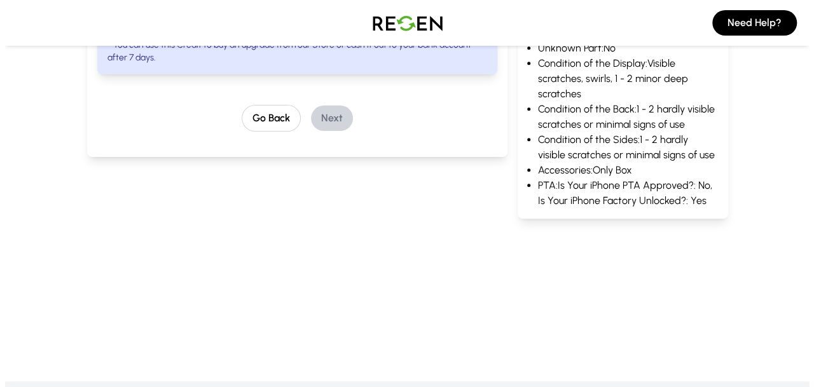
scroll to position [0, 0]
